Goal: Information Seeking & Learning: Learn about a topic

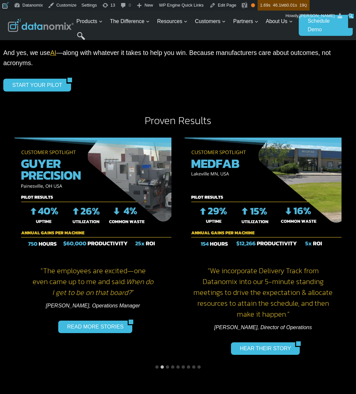
scroll to position [949, 0]
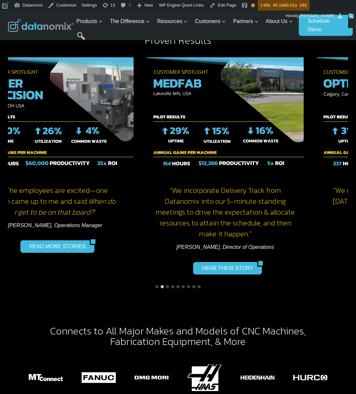
drag, startPoint x: 307, startPoint y: 127, endPoint x: 179, endPoint y: 131, distance: 128.4
click at [180, 131] on img "3 of 9" at bounding box center [225, 115] width 157 height 117
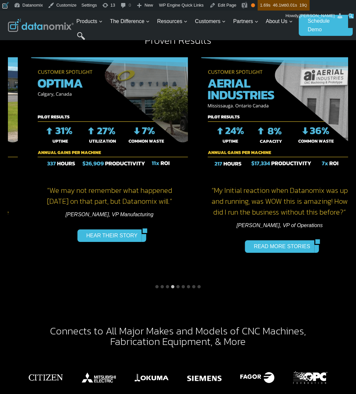
drag, startPoint x: 266, startPoint y: 121, endPoint x: 200, endPoint y: 125, distance: 65.6
click at [200, 125] on div "“My Initial reaction when Datanomix was up and running, was WOW this is amazing…" at bounding box center [279, 166] width 170 height 231
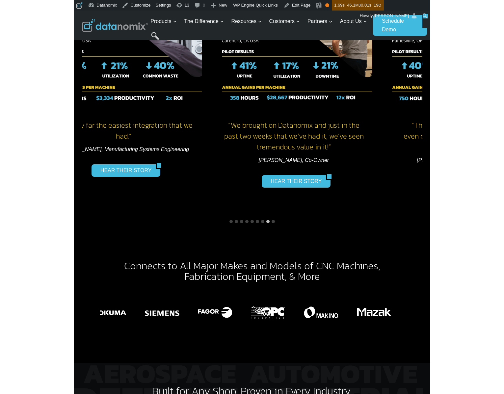
scroll to position [884, 0]
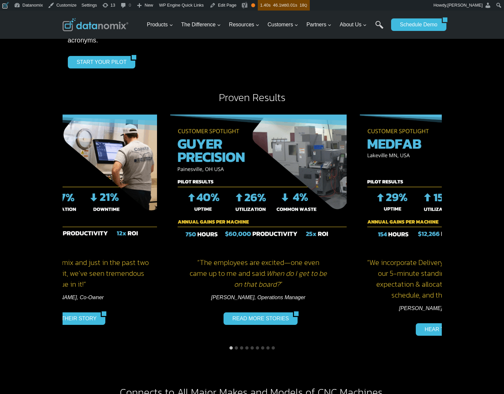
drag, startPoint x: 255, startPoint y: 132, endPoint x: 279, endPoint y: 147, distance: 29.0
click at [222, 135] on img "2 of 9" at bounding box center [258, 180] width 176 height 132
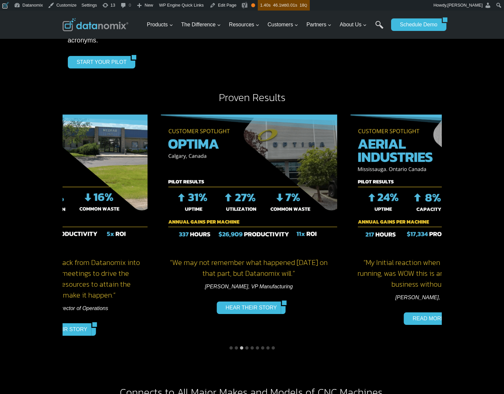
drag, startPoint x: 340, startPoint y: 145, endPoint x: 143, endPoint y: 158, distance: 197.2
click at [143, 158] on img "3 of 9" at bounding box center [59, 180] width 176 height 132
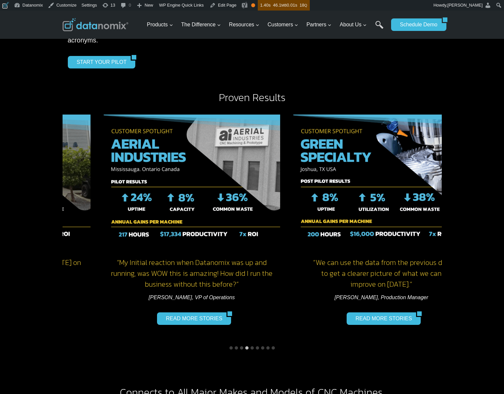
drag, startPoint x: 380, startPoint y: 156, endPoint x: 168, endPoint y: 174, distance: 213.0
click at [168, 174] on img "5 of 9" at bounding box center [191, 180] width 176 height 132
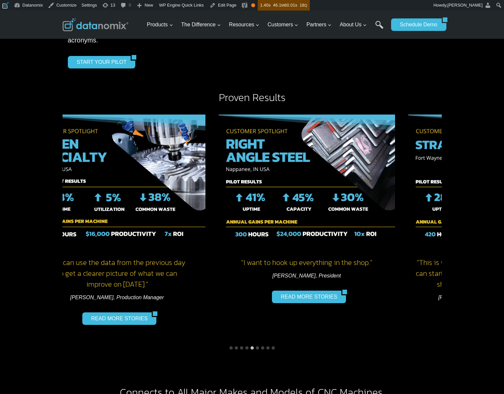
drag, startPoint x: 352, startPoint y: 147, endPoint x: 106, endPoint y: 165, distance: 246.1
click at [108, 165] on img "6 of 9" at bounding box center [117, 180] width 176 height 132
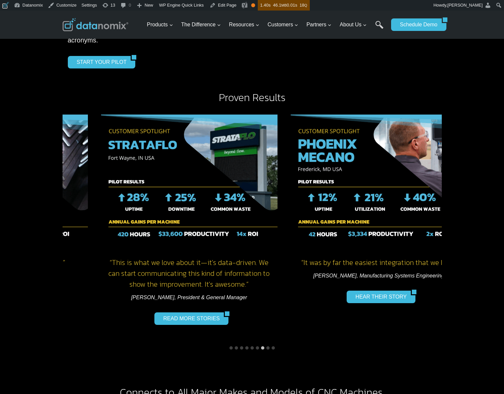
drag, startPoint x: 378, startPoint y: 151, endPoint x: 148, endPoint y: 170, distance: 231.1
click at [138, 170] on img "8 of 9" at bounding box center [189, 180] width 176 height 132
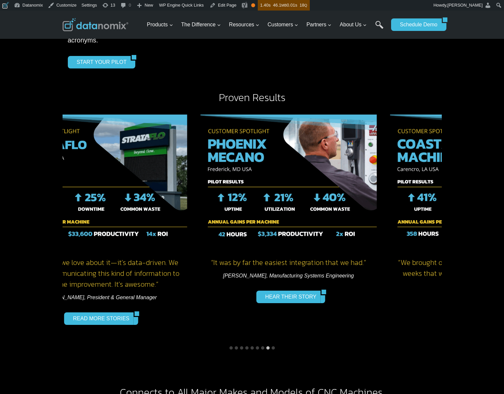
drag, startPoint x: 394, startPoint y: 162, endPoint x: 270, endPoint y: 163, distance: 124.4
click at [270, 163] on img "9 of 9" at bounding box center [288, 180] width 176 height 132
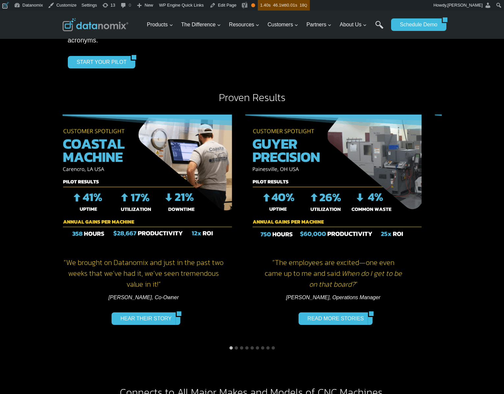
drag, startPoint x: 420, startPoint y: 159, endPoint x: 235, endPoint y: 165, distance: 185.0
click at [235, 165] on div "“ We brought on Datanomix and just in the past two weeks that we’ve had it, we’…" at bounding box center [144, 225] width 190 height 234
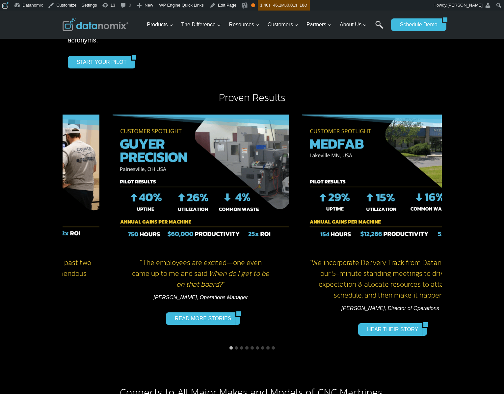
drag, startPoint x: 355, startPoint y: 155, endPoint x: 124, endPoint y: 173, distance: 231.7
click at [124, 174] on img "2 of 9" at bounding box center [201, 180] width 176 height 132
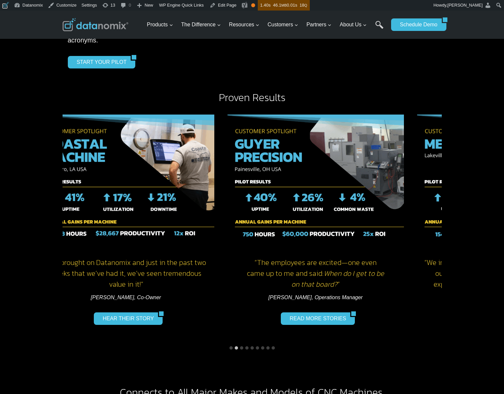
drag, startPoint x: 111, startPoint y: 184, endPoint x: 346, endPoint y: 183, distance: 235.6
click at [346, 184] on img "2 of 9" at bounding box center [315, 180] width 176 height 132
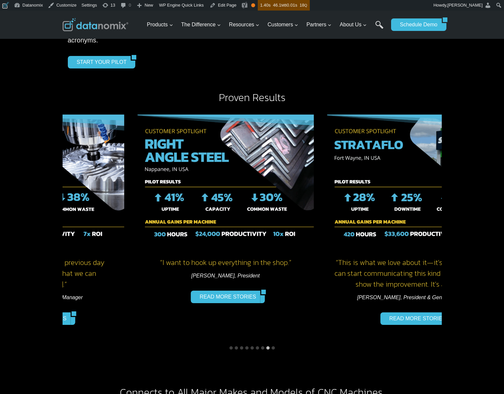
drag, startPoint x: 130, startPoint y: 196, endPoint x: 450, endPoint y: 203, distance: 320.8
click at [450, 204] on div "Proven Results “ We can use the data from the previous day to get a clearer pic…" at bounding box center [252, 222] width 504 height 281
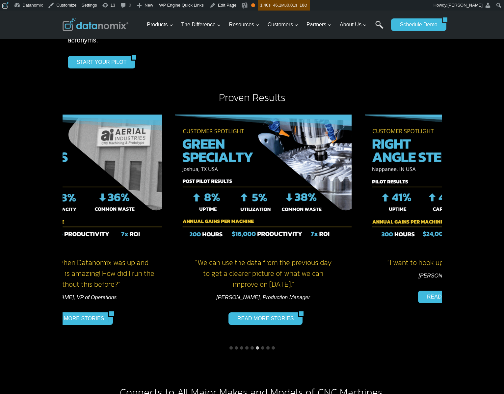
drag, startPoint x: 122, startPoint y: 200, endPoint x: 349, endPoint y: 203, distance: 227.4
click at [336, 204] on img "6 of 9" at bounding box center [263, 180] width 176 height 132
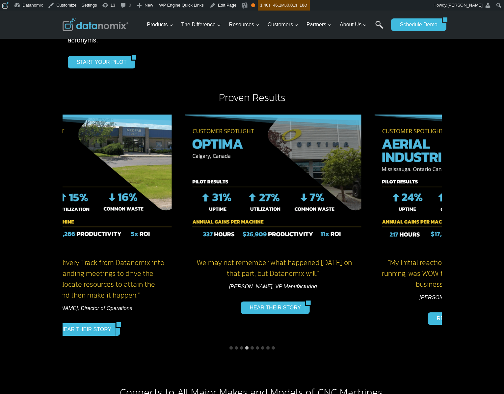
drag, startPoint x: 104, startPoint y: 199, endPoint x: 354, endPoint y: 207, distance: 249.8
click at [338, 208] on img "4 of 9" at bounding box center [273, 180] width 176 height 132
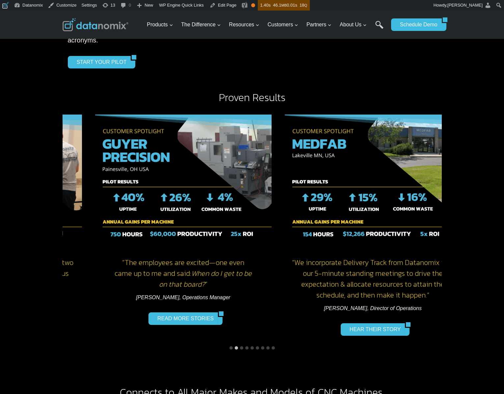
drag, startPoint x: 193, startPoint y: 195, endPoint x: 398, endPoint y: 138, distance: 213.0
click at [300, 200] on img "3 of 9" at bounding box center [372, 180] width 176 height 132
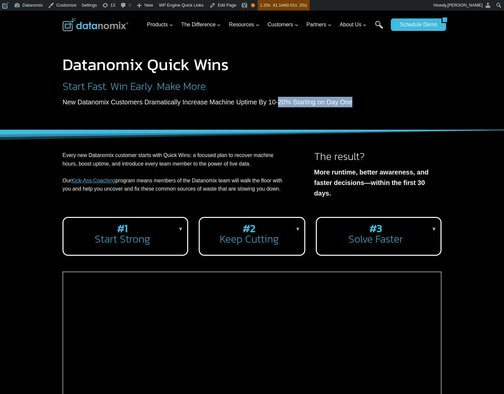
drag, startPoint x: 347, startPoint y: 103, endPoint x: 275, endPoint y: 105, distance: 72.1
click at [275, 105] on p "New Datanomix Customers Dramatically Increase Machine Uptime By 10-20% Starting…" at bounding box center [216, 102] width 307 height 11
copy p "20% Starting on Day One"
click at [98, 102] on p "New Datanomix Customers Dramatically Increase Machine Uptime By 10-20% Starting…" at bounding box center [216, 102] width 307 height 11
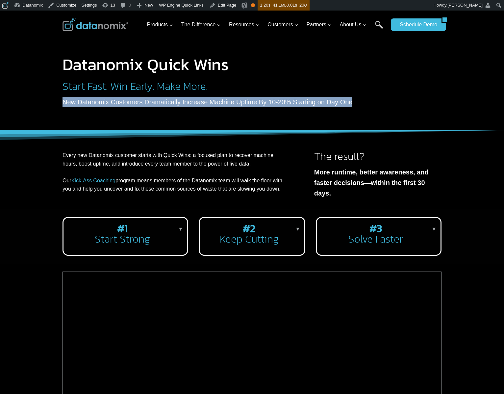
drag, startPoint x: 62, startPoint y: 103, endPoint x: 355, endPoint y: 109, distance: 293.5
click at [355, 109] on div "Datanomix Quick Wins Start Fast. Win Early. Make More. New Datanomix Customers …" at bounding box center [252, 70] width 395 height 119
copy p "New Datanomix Customers Dramatically Increase Machine Uptime By 10-20% Starting…"
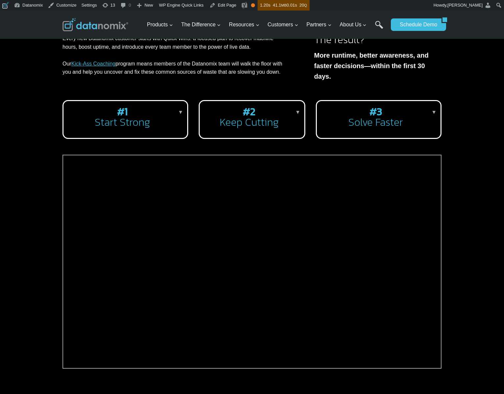
scroll to position [158, 0]
